Goal: Task Accomplishment & Management: Manage account settings

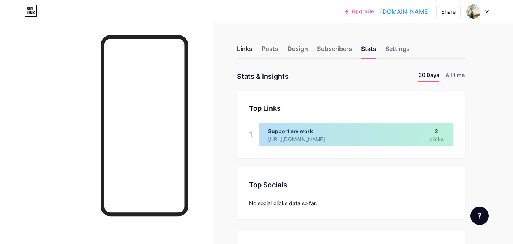
click at [247, 47] on div "Links" at bounding box center [245, 51] width 16 height 14
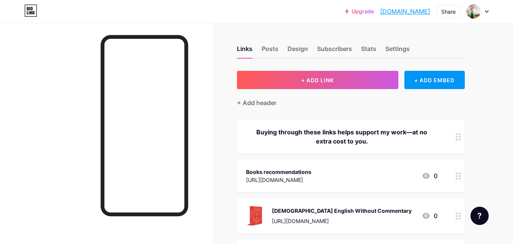
click at [312, 170] on div "Books recommendations" at bounding box center [278, 172] width 65 height 8
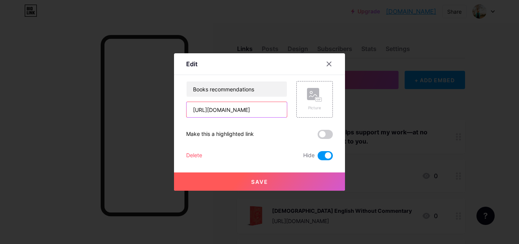
scroll to position [0, 76]
drag, startPoint x: 193, startPoint y: 110, endPoint x: 221, endPoint y: 111, distance: 28.1
click at [221, 111] on input "[URL][DOMAIN_NAME]" at bounding box center [237, 109] width 100 height 15
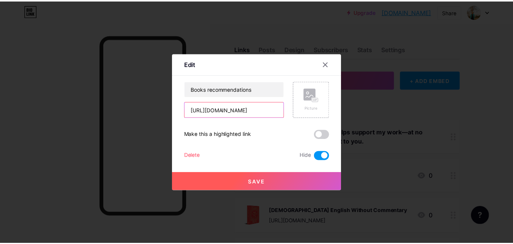
scroll to position [0, 0]
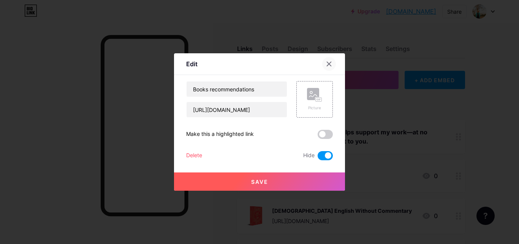
click at [329, 58] on div at bounding box center [329, 64] width 14 height 14
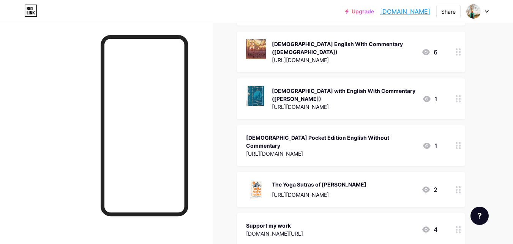
scroll to position [209, 0]
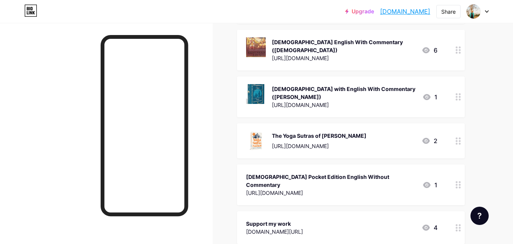
click at [404, 172] on div "[DEMOGRAPHIC_DATA] Pocket Edition English Without Commentary [URL][DOMAIN_NAME]…" at bounding box center [341, 184] width 191 height 25
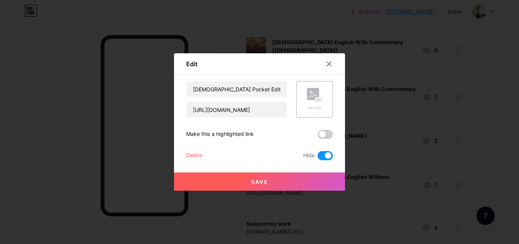
click at [324, 151] on span at bounding box center [325, 155] width 15 height 9
click at [318, 157] on input "checkbox" at bounding box center [318, 157] width 0 height 0
click at [317, 179] on button "Save" at bounding box center [259, 181] width 171 height 18
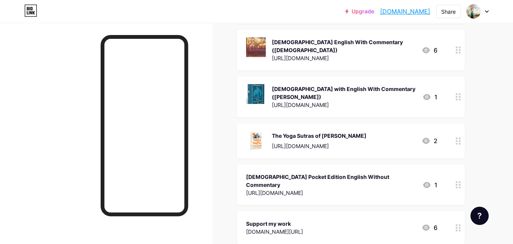
click at [413, 165] on div "[DEMOGRAPHIC_DATA] Pocket Edition English Without Commentary [URL][DOMAIN_NAME]…" at bounding box center [351, 184] width 228 height 41
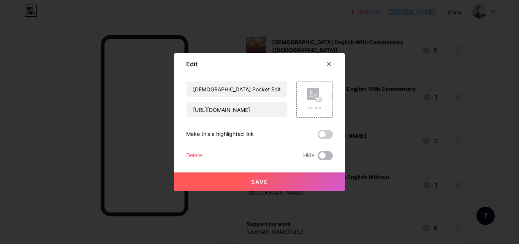
click at [325, 157] on span at bounding box center [325, 155] width 15 height 9
click at [318, 157] on input "checkbox" at bounding box center [318, 157] width 0 height 0
click at [319, 179] on button "Save" at bounding box center [259, 181] width 171 height 18
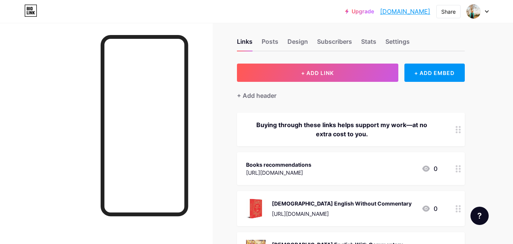
scroll to position [0, 0]
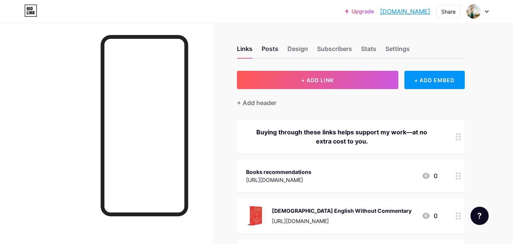
click at [270, 48] on div "Posts" at bounding box center [270, 51] width 17 height 14
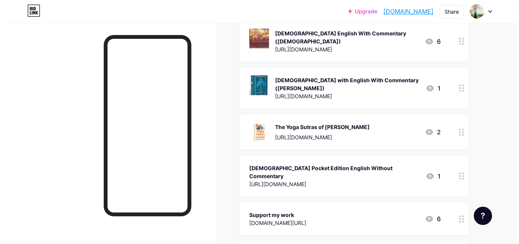
scroll to position [360, 0]
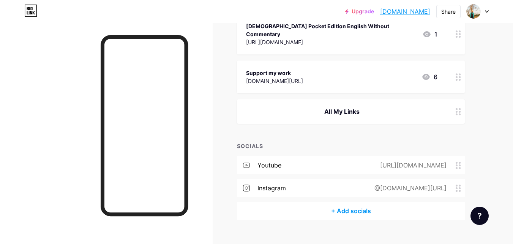
click at [345, 201] on div "+ Add socials" at bounding box center [351, 210] width 228 height 18
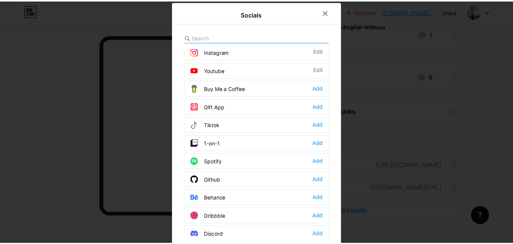
scroll to position [0, 0]
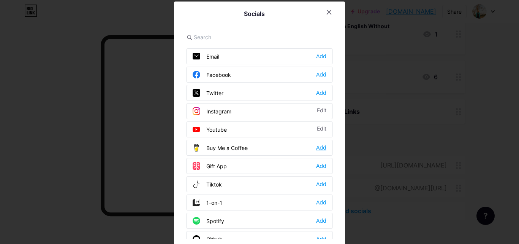
click at [322, 149] on div "Add" at bounding box center [321, 148] width 10 height 8
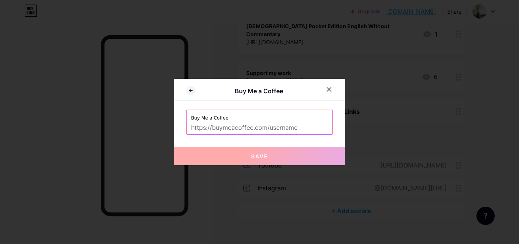
click at [294, 123] on input "text" at bounding box center [259, 127] width 137 height 13
click at [325, 87] on div at bounding box center [329, 89] width 14 height 14
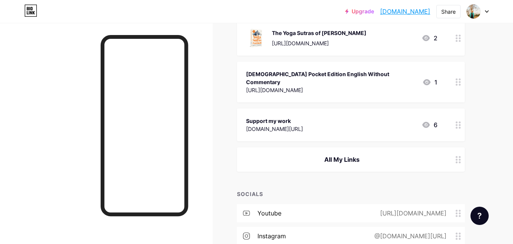
scroll to position [311, 0]
